Goal: Task Accomplishment & Management: Manage account settings

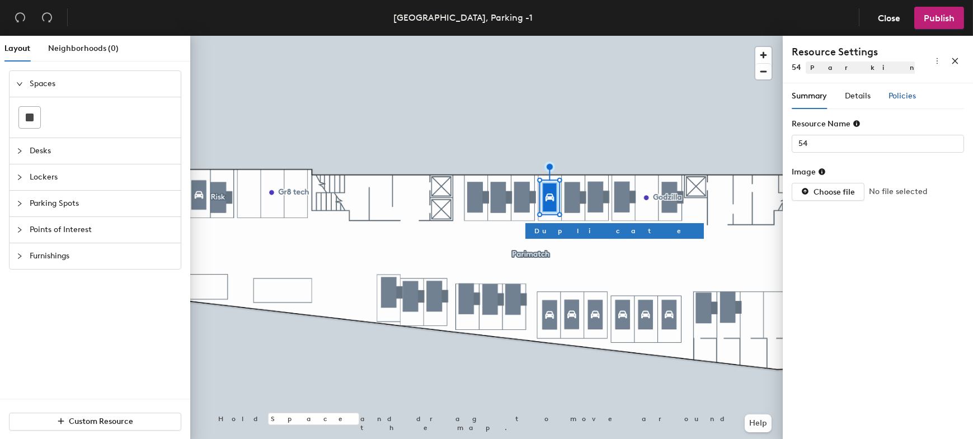
click at [911, 99] on span "Policies" at bounding box center [902, 96] width 27 height 10
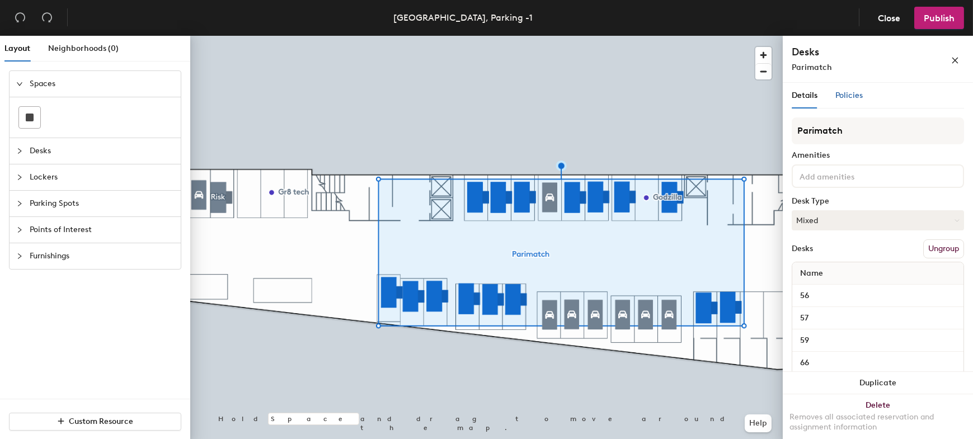
click at [855, 96] on span "Policies" at bounding box center [849, 96] width 27 height 10
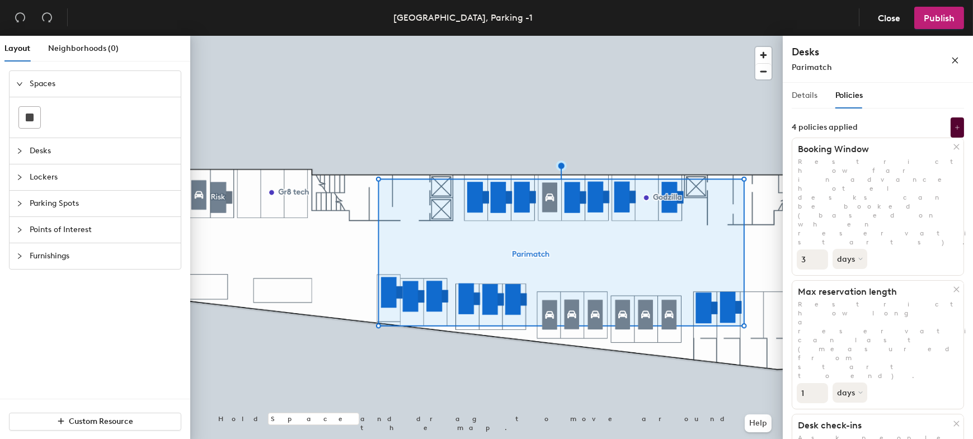
click at [620, 36] on div at bounding box center [486, 36] width 593 height 0
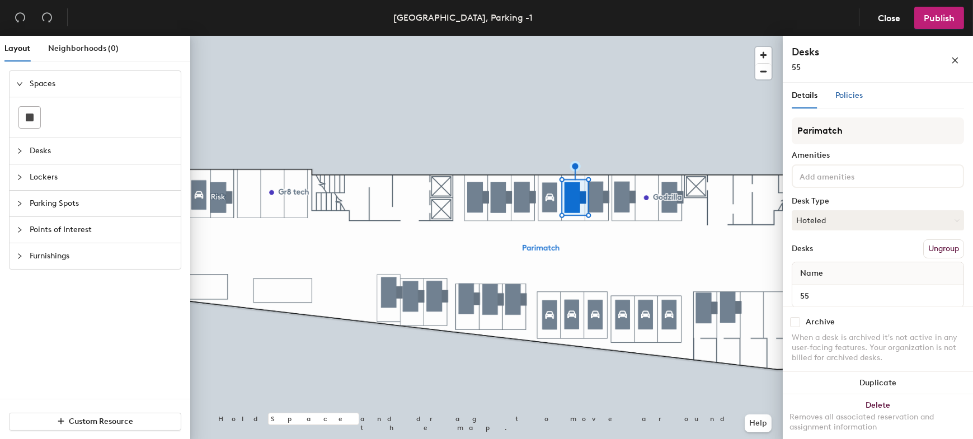
click at [854, 93] on span "Policies" at bounding box center [849, 96] width 27 height 10
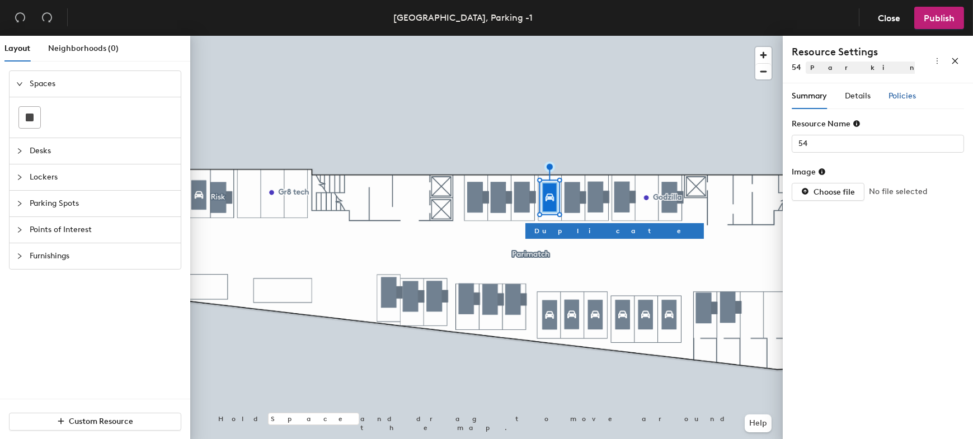
click at [896, 99] on span "Policies" at bounding box center [902, 96] width 27 height 10
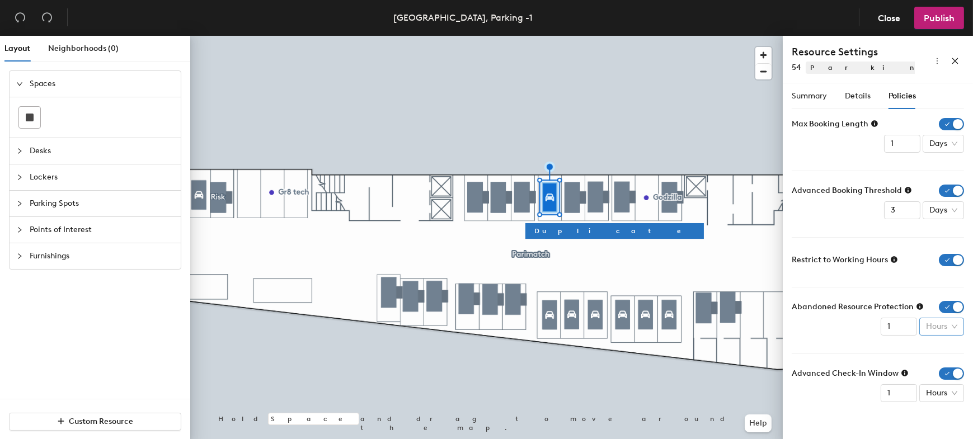
click at [960, 321] on div "Hours" at bounding box center [942, 327] width 45 height 18
click at [944, 344] on form "Max Booking Length 1 Days Advanced Booking Threshold 3 Days Restrict to Working…" at bounding box center [878, 260] width 172 height 284
click at [67, 205] on span "Parking Spots" at bounding box center [102, 204] width 144 height 26
click at [896, 260] on icon at bounding box center [894, 259] width 7 height 7
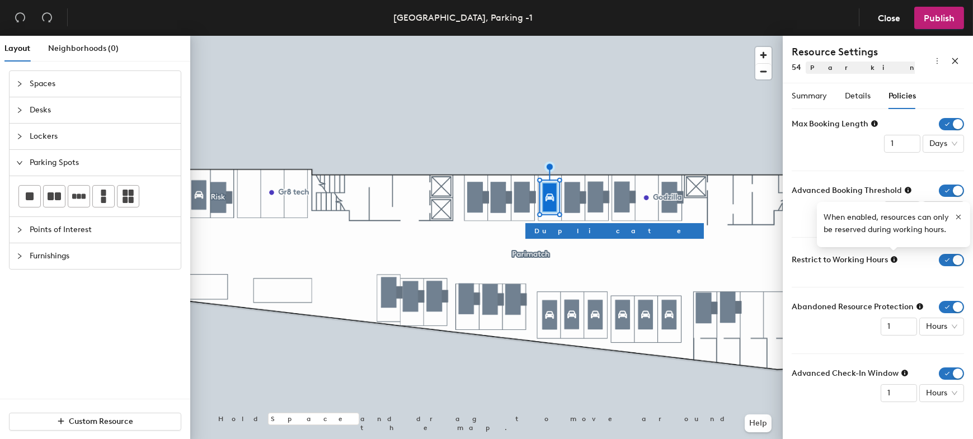
click at [896, 260] on icon at bounding box center [894, 259] width 7 height 7
click at [610, 36] on div at bounding box center [486, 36] width 593 height 0
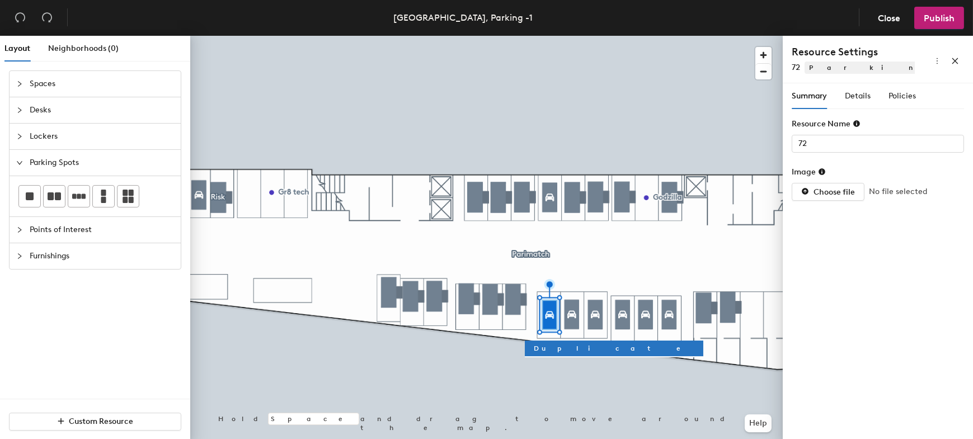
click at [547, 36] on div at bounding box center [486, 36] width 593 height 0
type input "54"
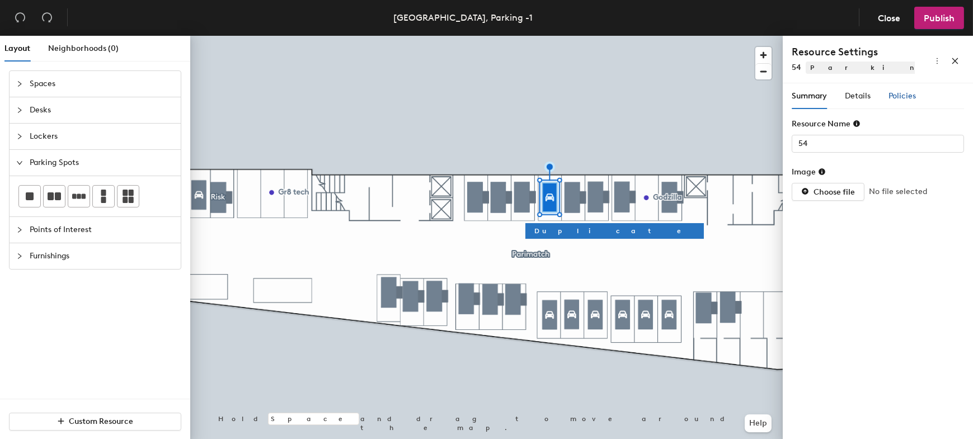
click at [910, 99] on span "Policies" at bounding box center [902, 96] width 27 height 10
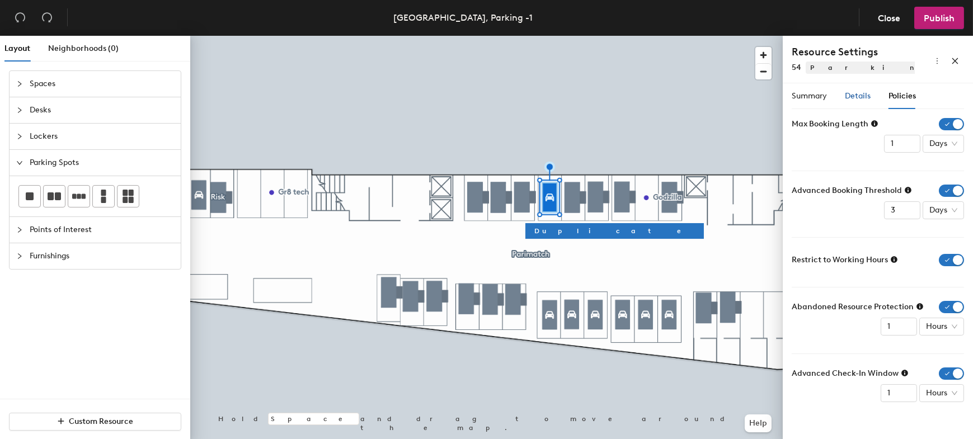
click at [863, 92] on span "Details" at bounding box center [858, 96] width 26 height 10
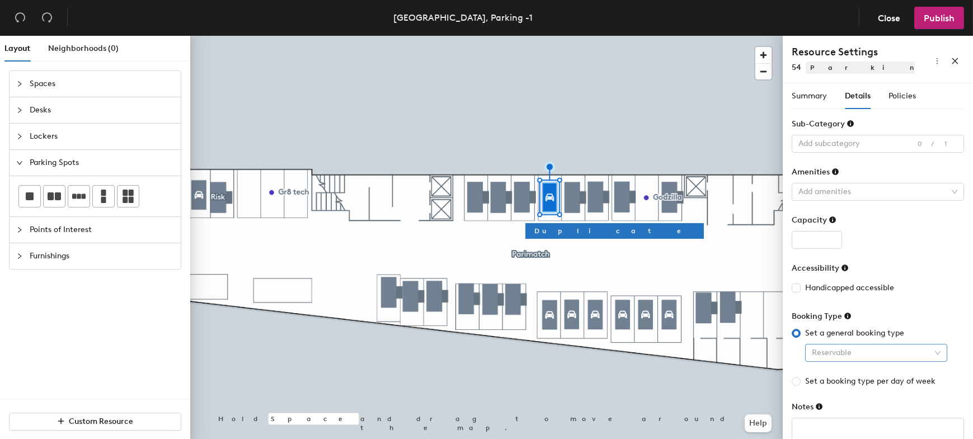
click at [915, 348] on span "Reservable" at bounding box center [876, 353] width 129 height 17
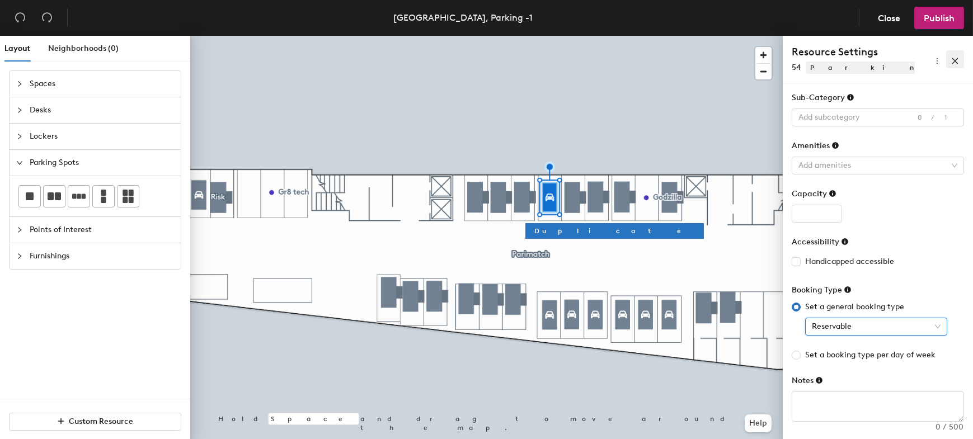
click at [959, 60] on icon "close" at bounding box center [956, 61] width 8 height 8
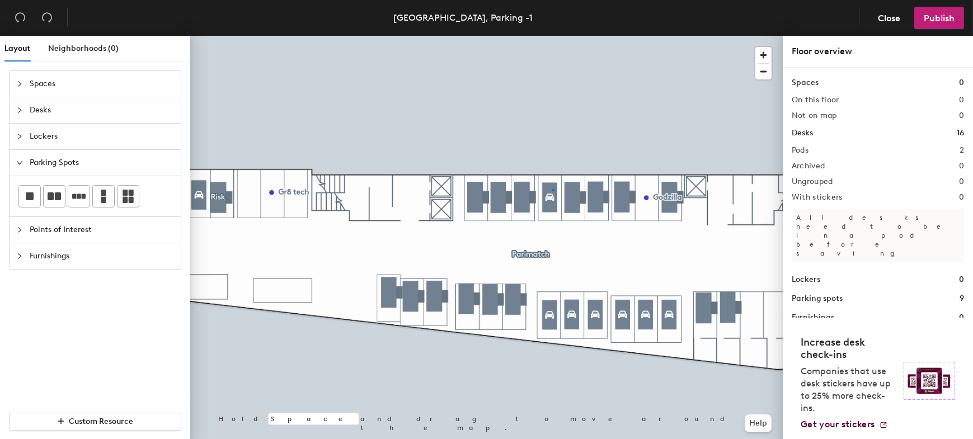
click at [552, 36] on div at bounding box center [486, 36] width 593 height 0
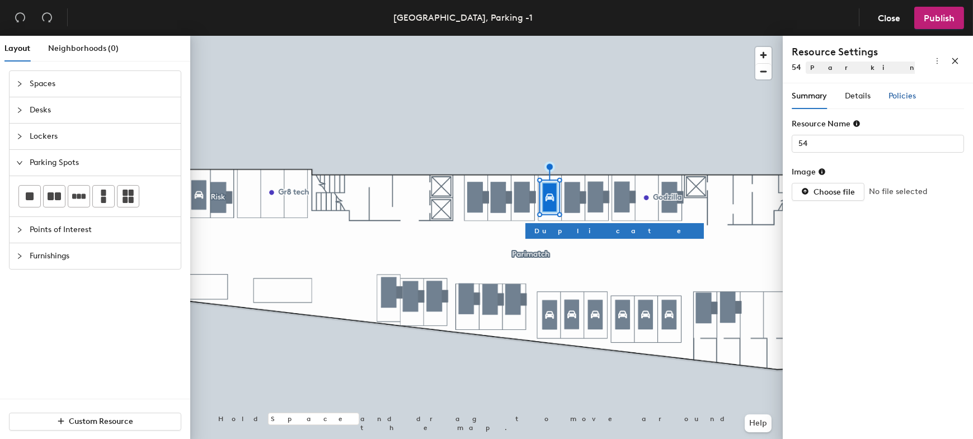
click at [896, 96] on span "Policies" at bounding box center [902, 96] width 27 height 10
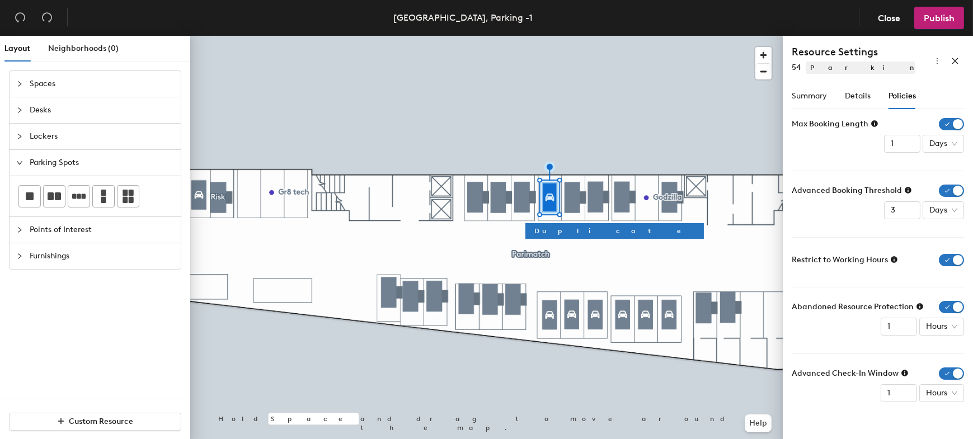
click at [919, 307] on icon at bounding box center [920, 306] width 7 height 7
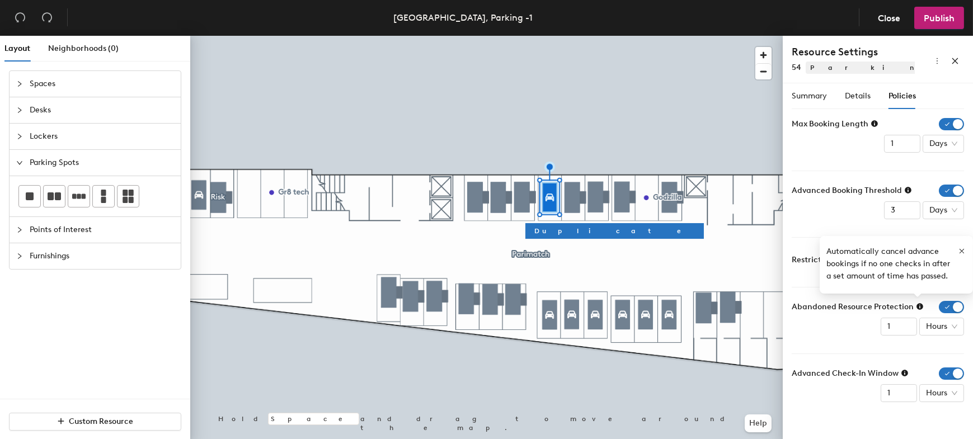
click at [817, 344] on form "Max Booking Length 1 Days Advanced Booking Threshold 3 Days Restrict to Working…" at bounding box center [878, 260] width 172 height 284
click at [827, 149] on div "Max Booking Length 1 Days" at bounding box center [878, 135] width 172 height 35
click at [963, 250] on icon "button" at bounding box center [962, 251] width 4 height 4
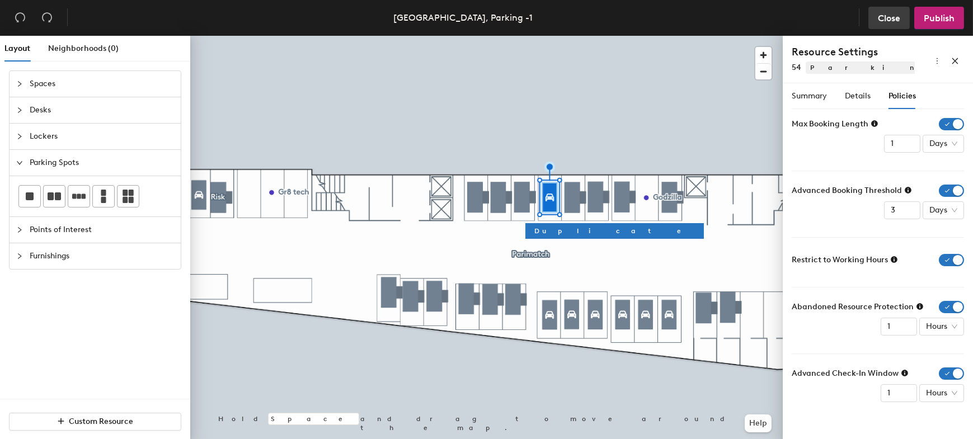
click at [888, 20] on span "Close" at bounding box center [889, 18] width 22 height 11
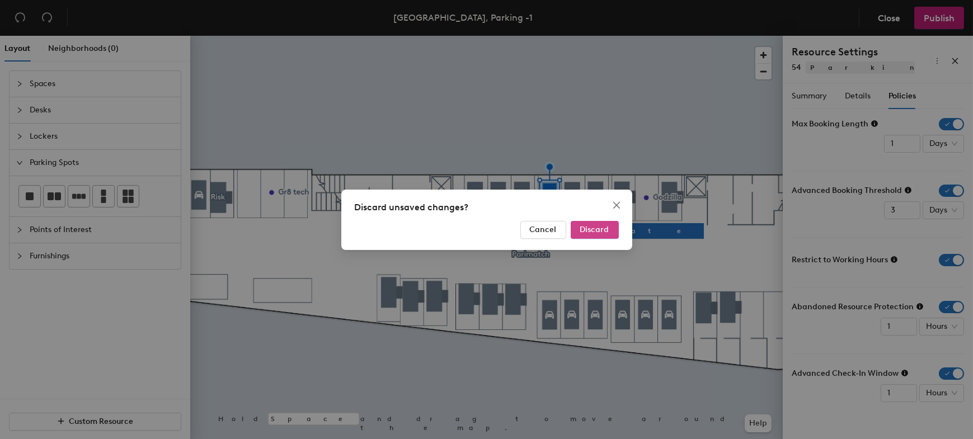
click at [580, 226] on span "Discard" at bounding box center [594, 230] width 29 height 10
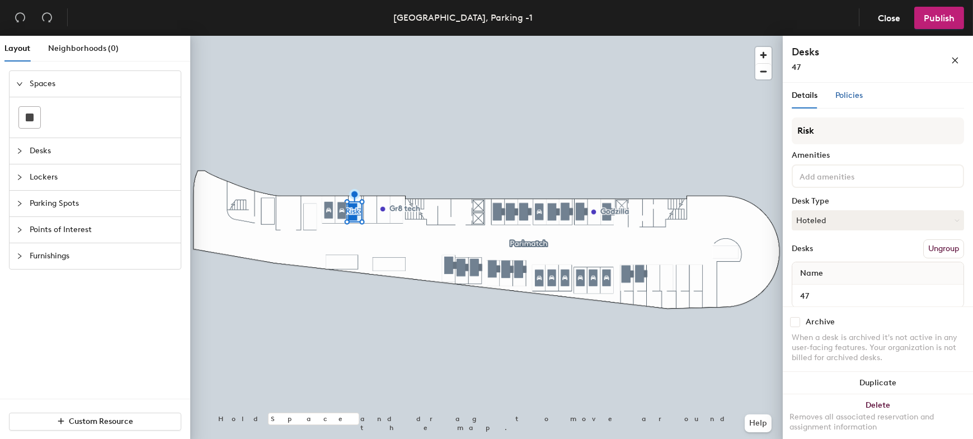
click at [853, 96] on span "Policies" at bounding box center [849, 96] width 27 height 10
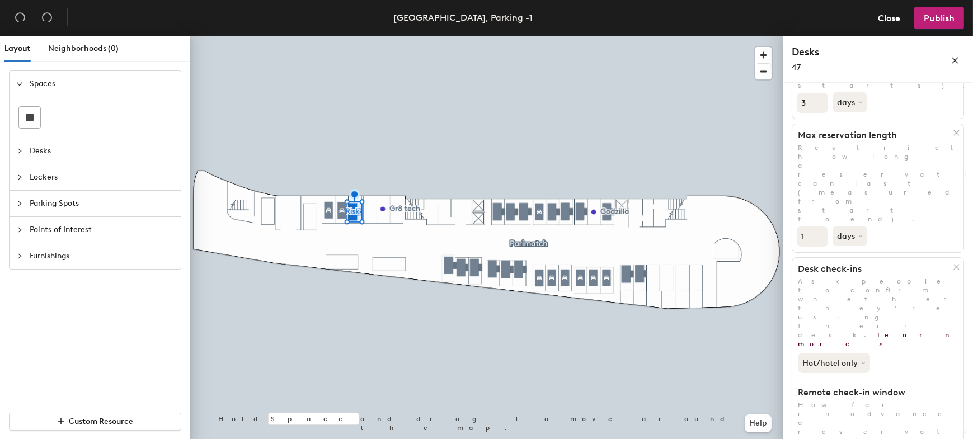
scroll to position [182, 0]
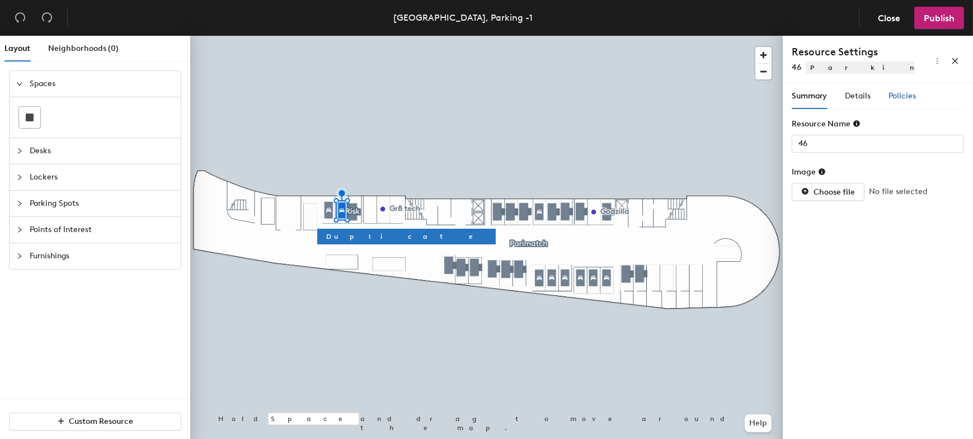
click at [906, 97] on span "Policies" at bounding box center [902, 96] width 27 height 10
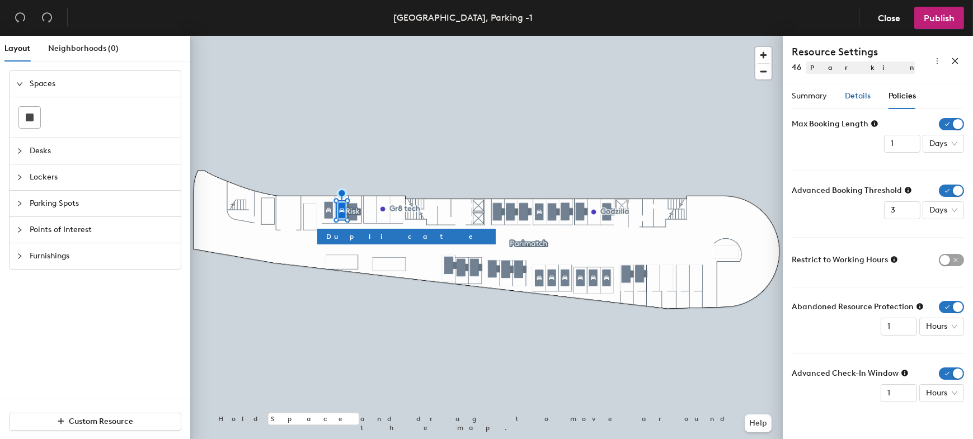
click at [855, 100] on span "Details" at bounding box center [858, 96] width 26 height 10
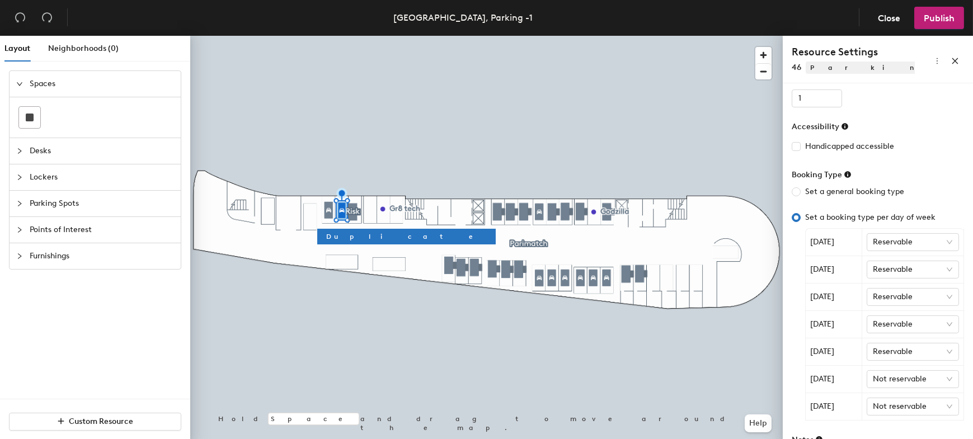
scroll to position [123, 0]
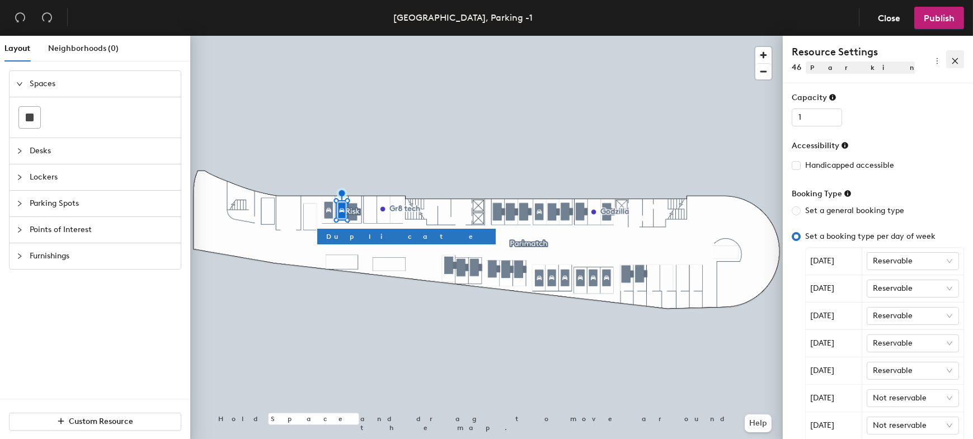
click at [951, 58] on button "button" at bounding box center [956, 59] width 18 height 18
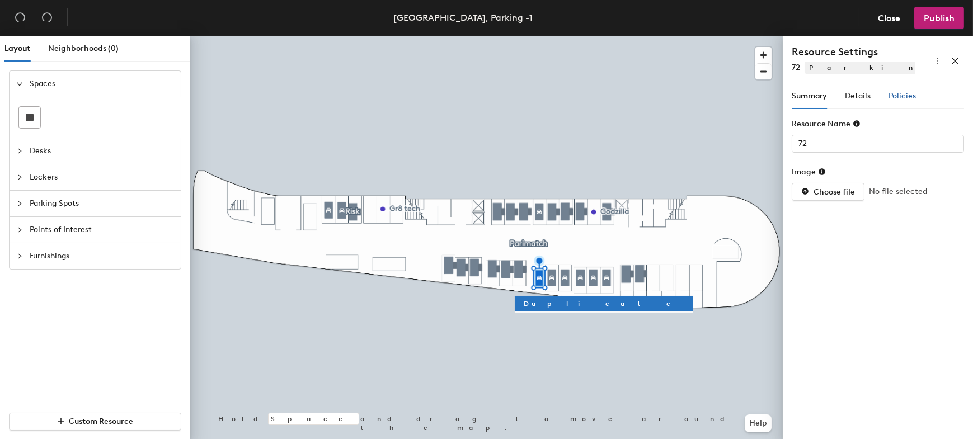
click at [904, 96] on span "Policies" at bounding box center [902, 96] width 27 height 10
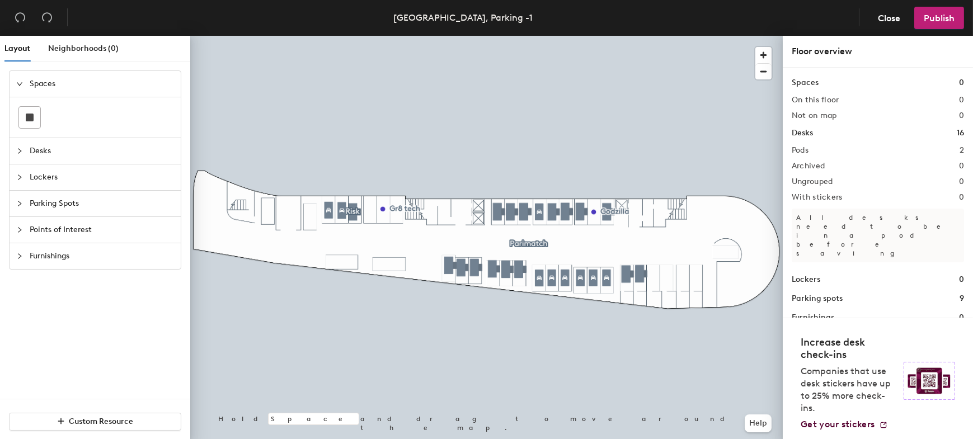
click at [546, 36] on div at bounding box center [486, 36] width 593 height 0
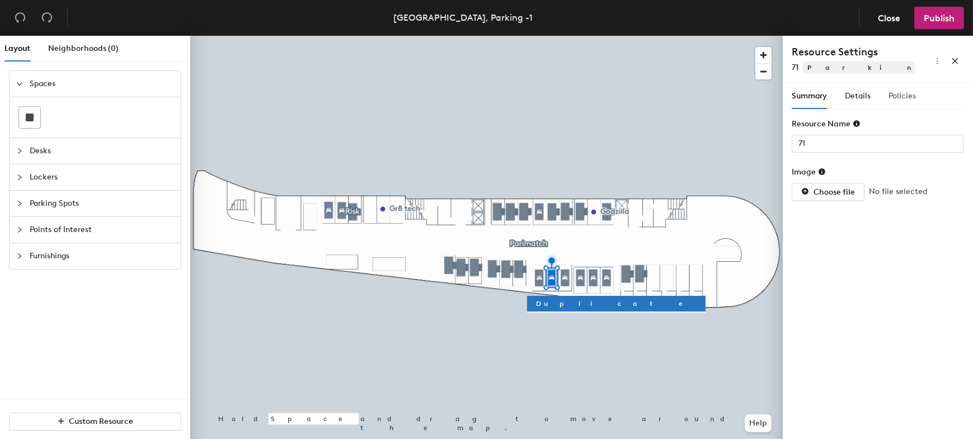
click at [888, 94] on div "Summary Details Policies" at bounding box center [854, 96] width 124 height 26
click at [895, 95] on span "Policies" at bounding box center [902, 96] width 27 height 10
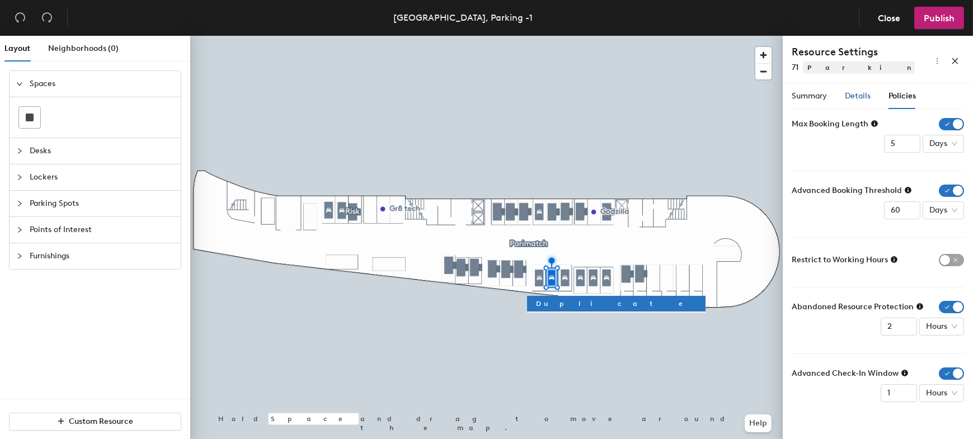
click at [856, 96] on span "Details" at bounding box center [858, 96] width 26 height 10
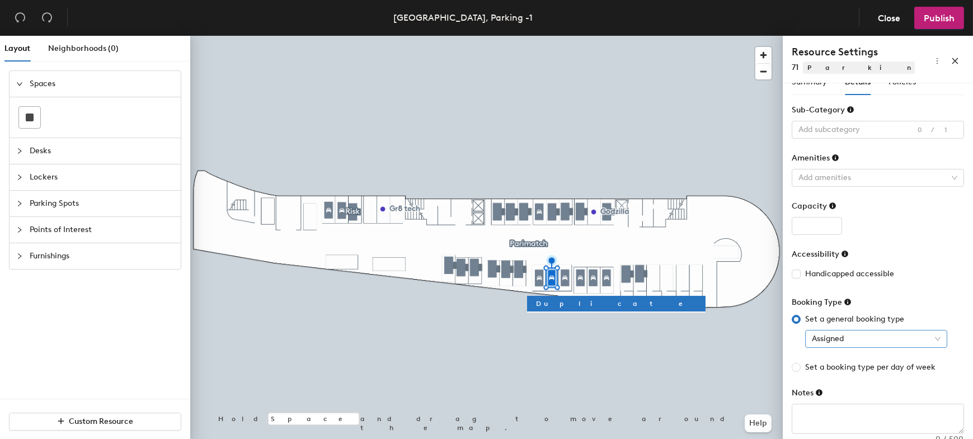
scroll to position [26, 0]
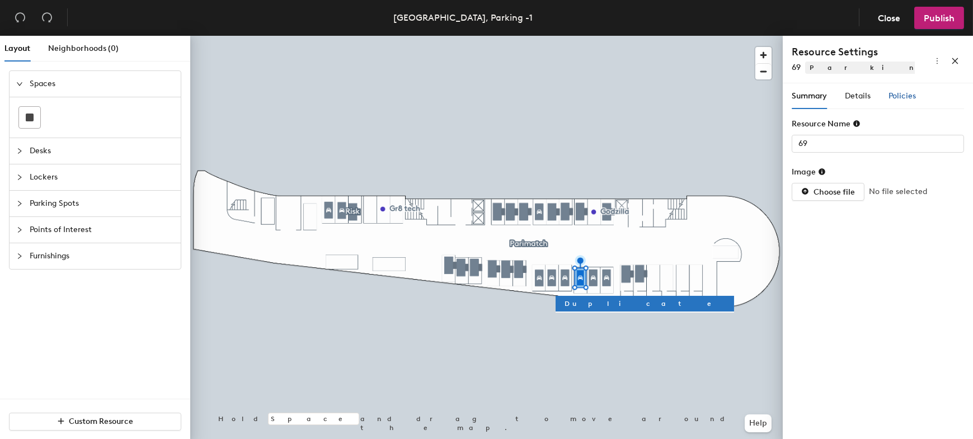
click at [889, 99] on span "Policies" at bounding box center [902, 96] width 27 height 10
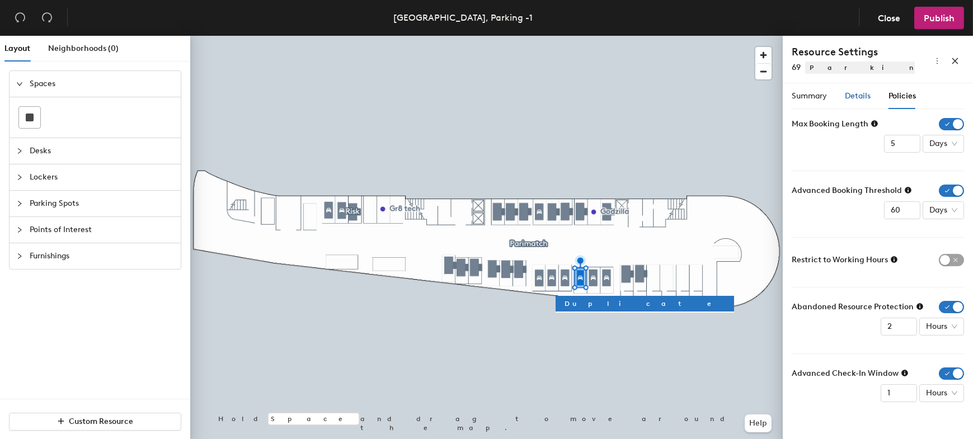
click at [861, 97] on span "Details" at bounding box center [858, 96] width 26 height 10
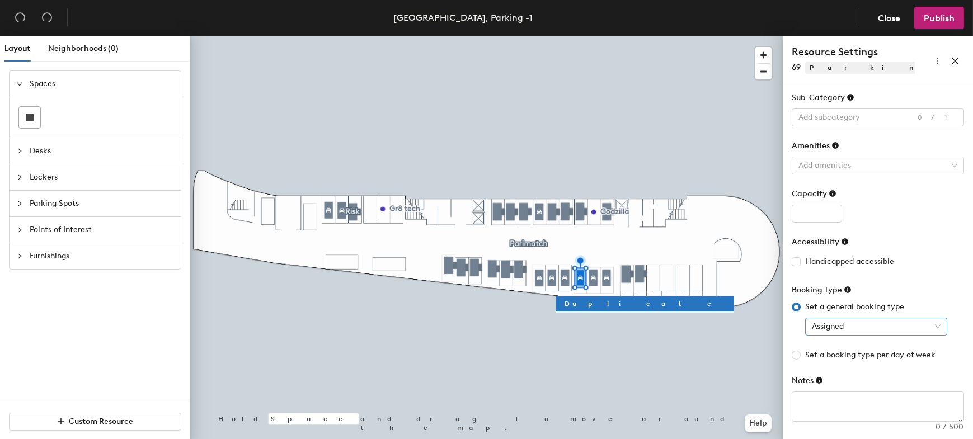
click at [883, 327] on span "Assigned" at bounding box center [876, 327] width 129 height 17
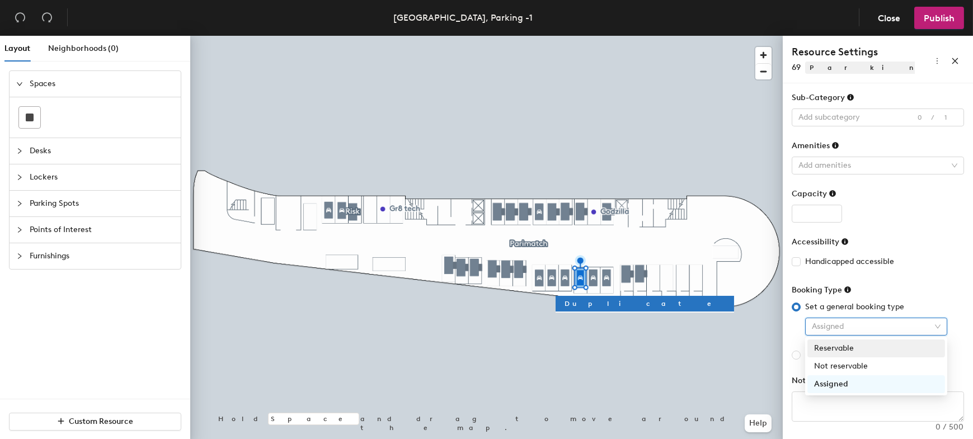
click at [933, 220] on div at bounding box center [878, 214] width 172 height 18
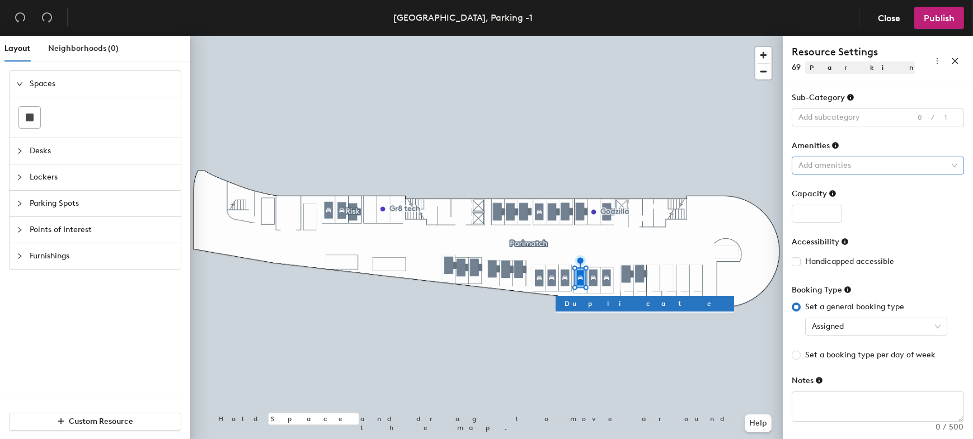
click at [852, 158] on div at bounding box center [872, 166] width 156 height 16
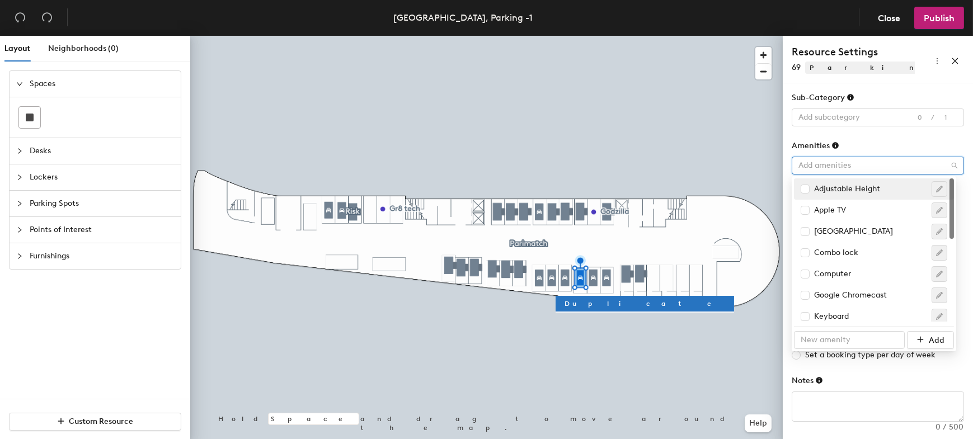
click at [852, 158] on div at bounding box center [872, 166] width 156 height 16
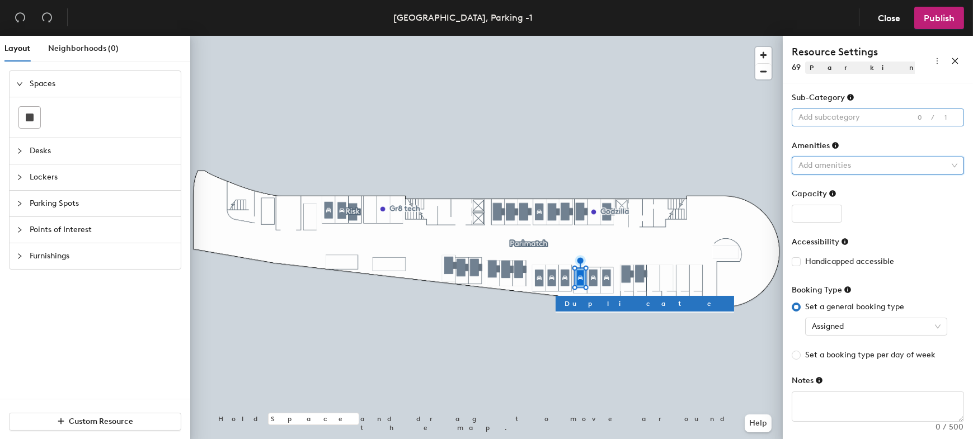
click at [836, 123] on div at bounding box center [872, 118] width 156 height 16
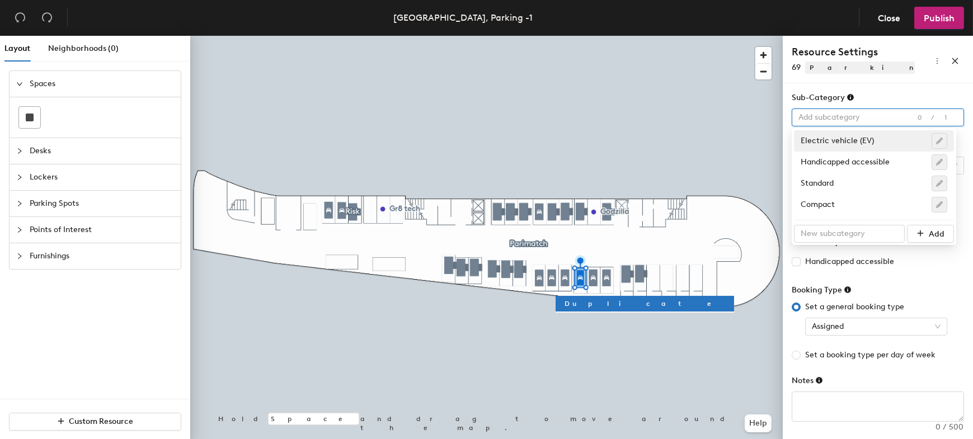
click at [836, 119] on div at bounding box center [872, 118] width 156 height 16
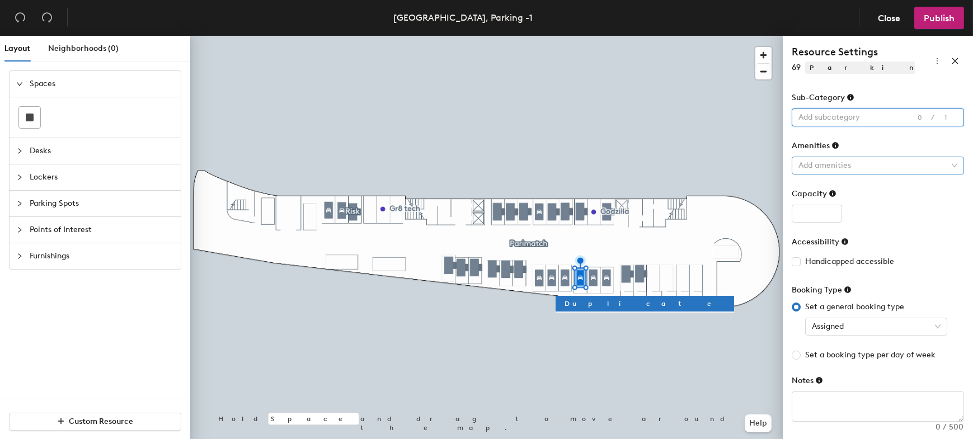
click at [888, 168] on div at bounding box center [872, 166] width 156 height 16
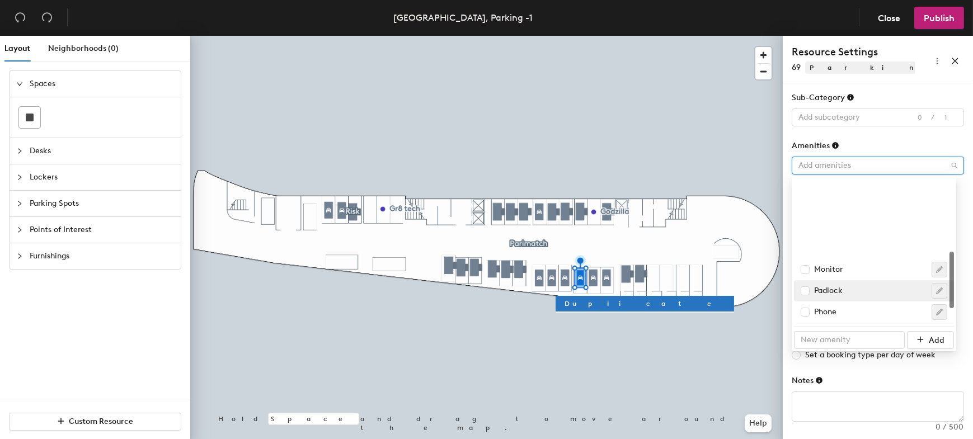
scroll to position [184, 0]
click at [877, 145] on div "Amenities" at bounding box center [878, 148] width 172 height 17
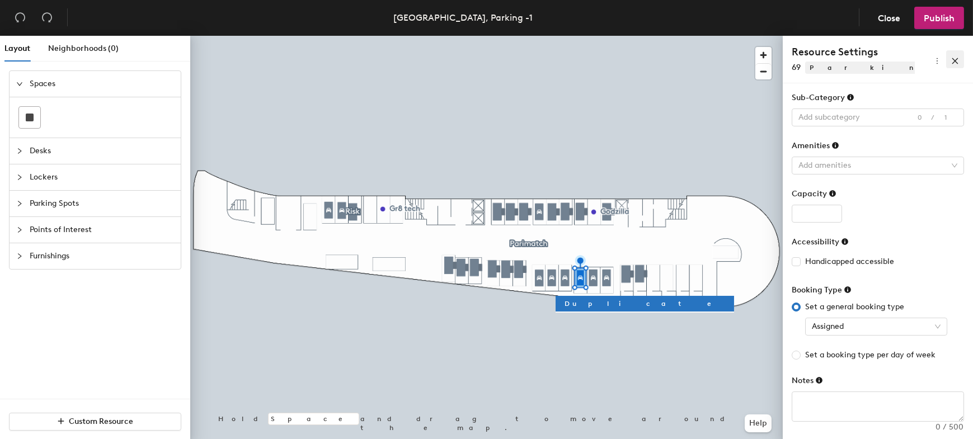
click at [952, 62] on icon "close" at bounding box center [956, 61] width 8 height 8
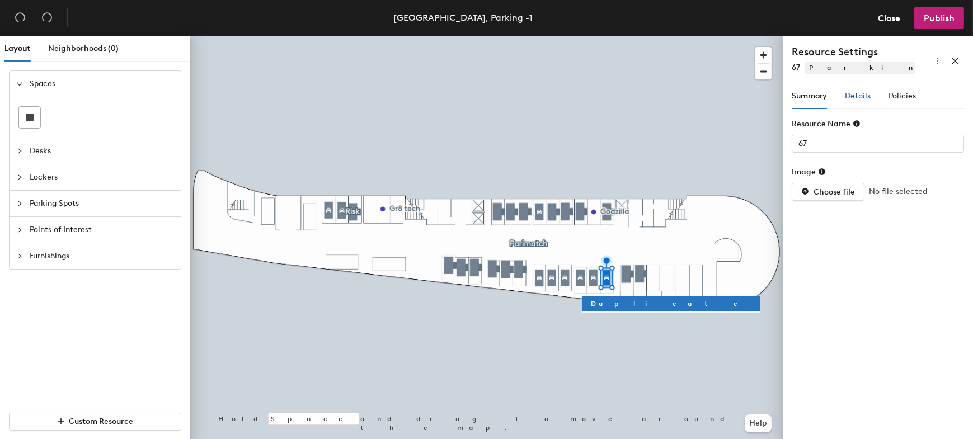
click at [864, 99] on span "Details" at bounding box center [858, 96] width 26 height 10
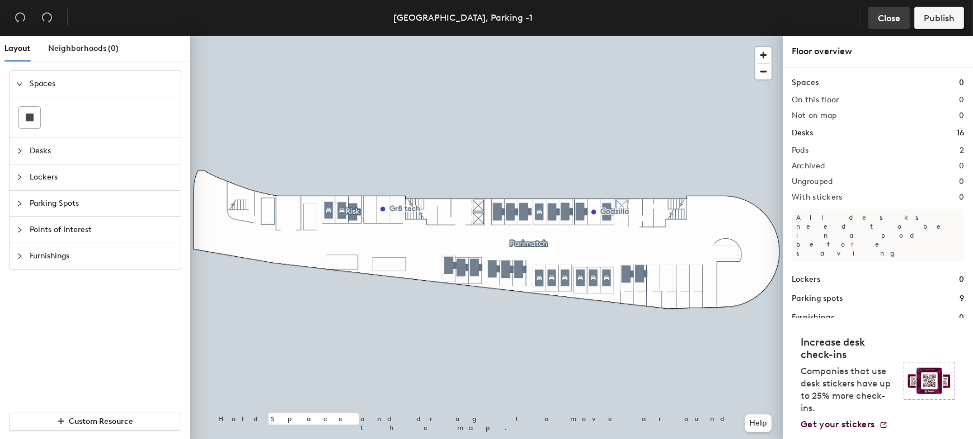
click at [892, 20] on span "Close" at bounding box center [889, 18] width 22 height 11
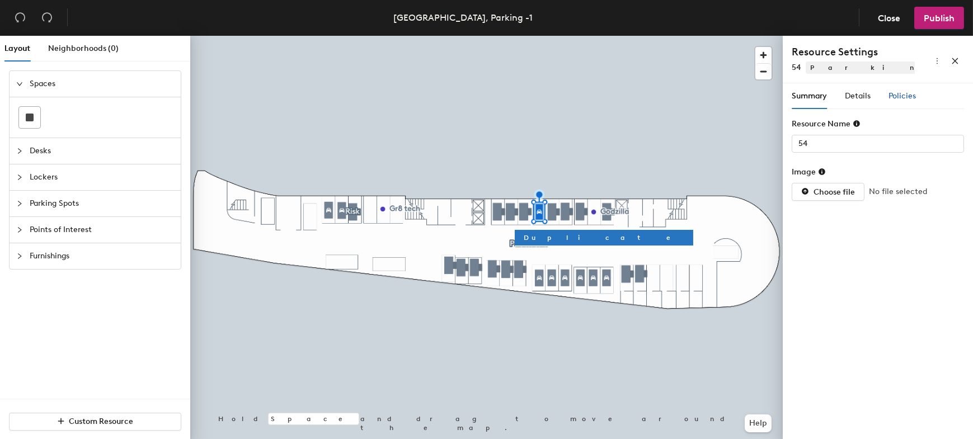
click at [901, 98] on span "Policies" at bounding box center [902, 96] width 27 height 10
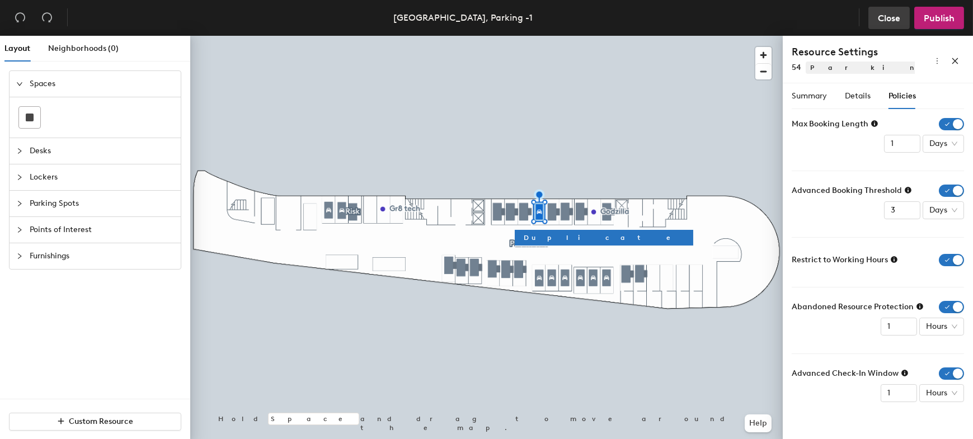
click at [896, 13] on span "Close" at bounding box center [889, 18] width 22 height 11
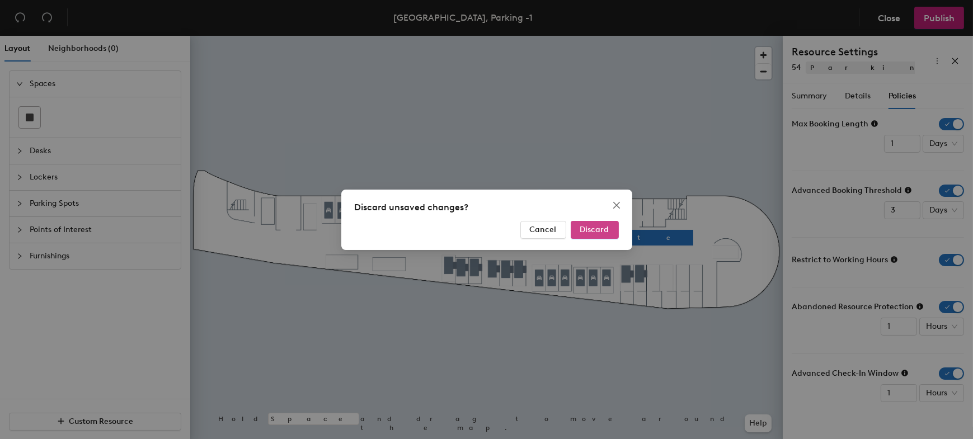
click at [591, 227] on span "Discard" at bounding box center [594, 230] width 29 height 10
